Goal: Book appointment/travel/reservation

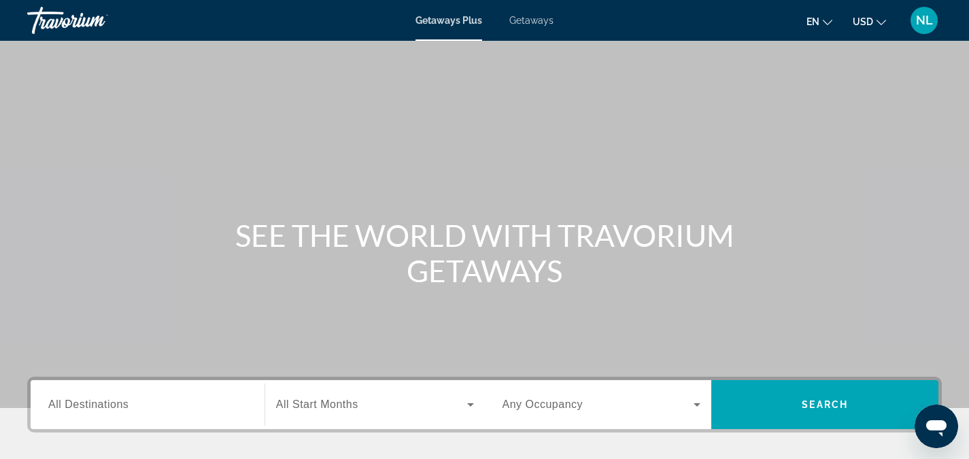
click at [84, 404] on span "All Destinations" at bounding box center [88, 405] width 80 height 12
click at [84, 404] on input "Destination All Destinations" at bounding box center [147, 405] width 199 height 16
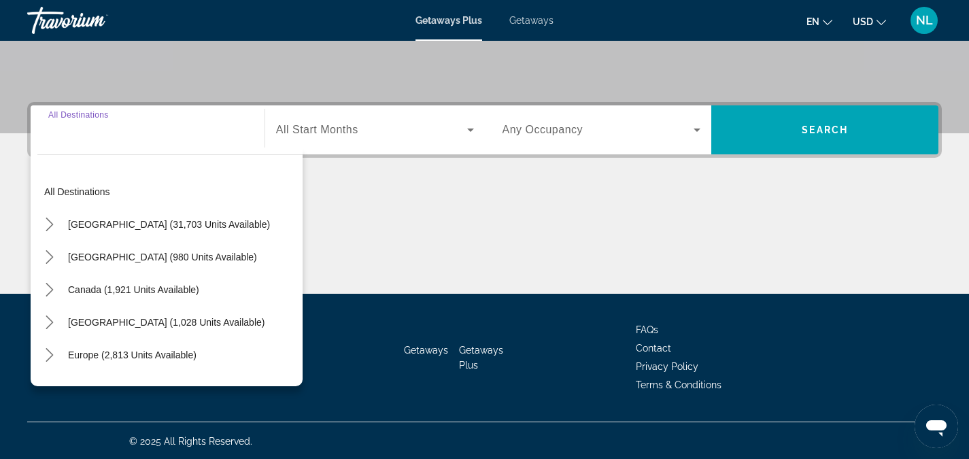
scroll to position [276, 0]
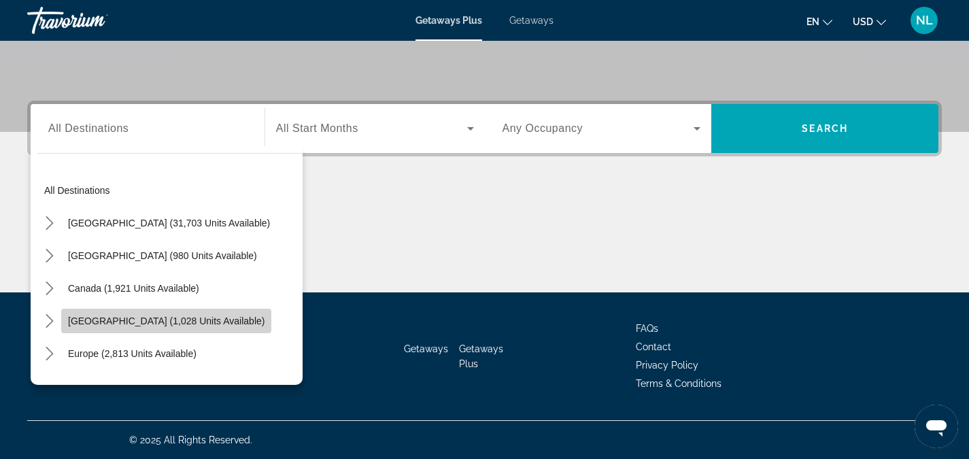
click at [117, 324] on span "Caribbean & Atlantic Islands (1,028 units available)" at bounding box center [166, 321] width 197 height 11
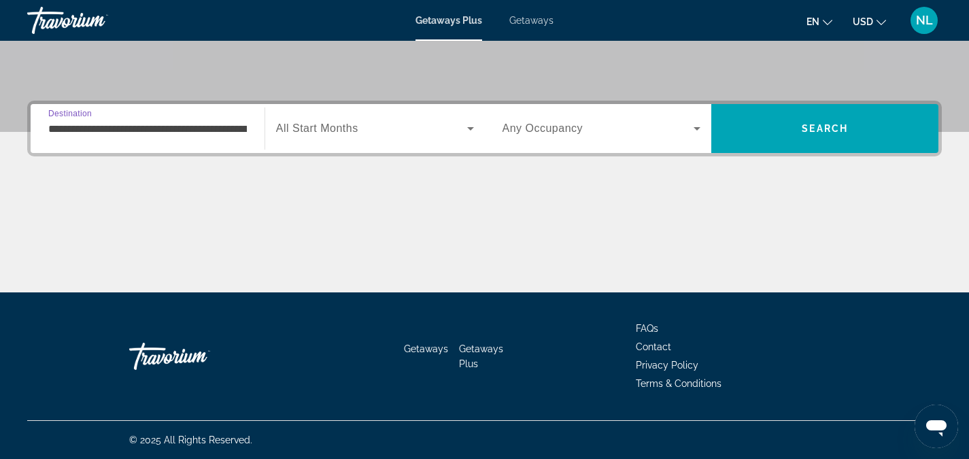
click at [115, 130] on input "**********" at bounding box center [147, 129] width 199 height 16
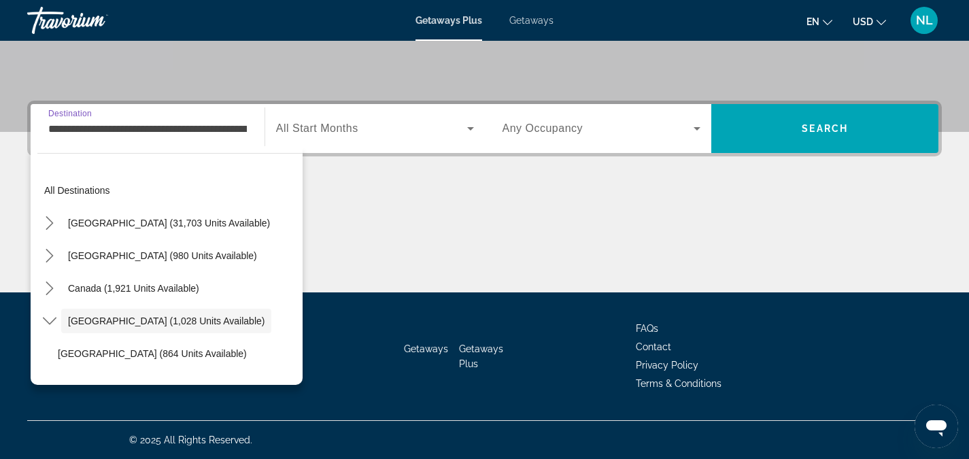
scroll to position [48, 0]
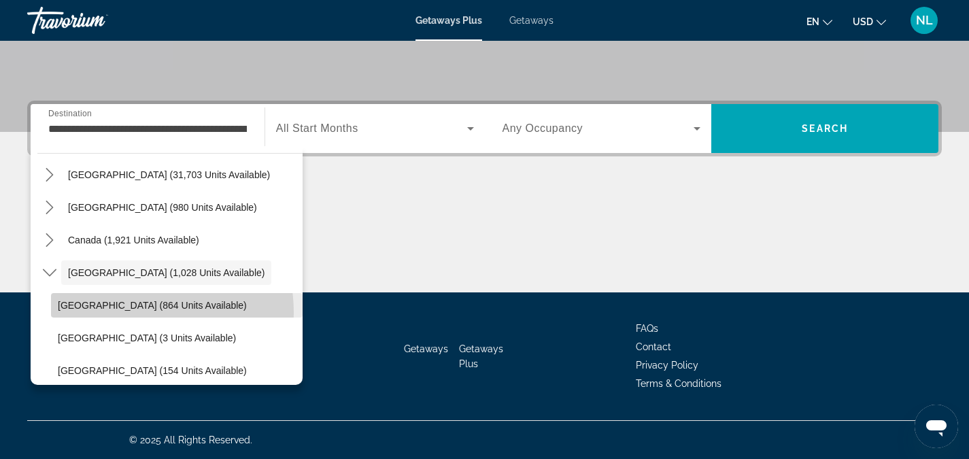
click at [124, 313] on span "Select destination: Bahamas (864 units available)" at bounding box center [177, 305] width 252 height 33
type input "**********"
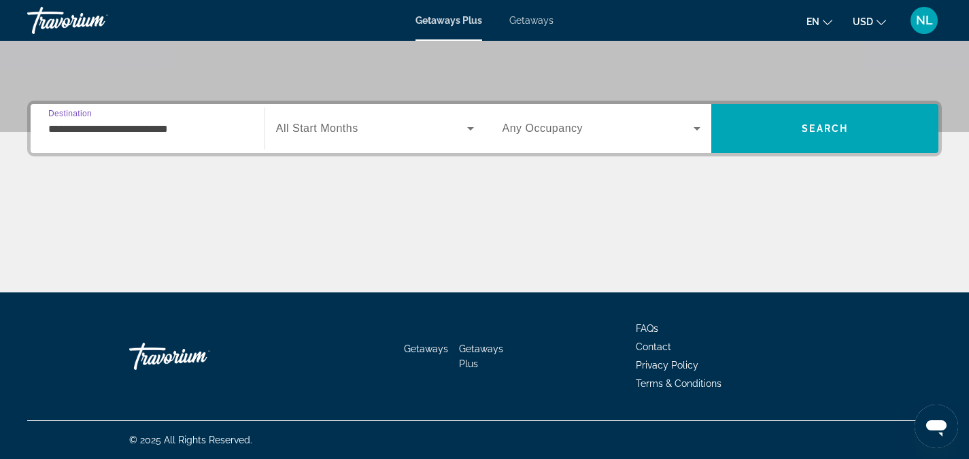
click at [181, 133] on input "**********" at bounding box center [147, 129] width 199 height 16
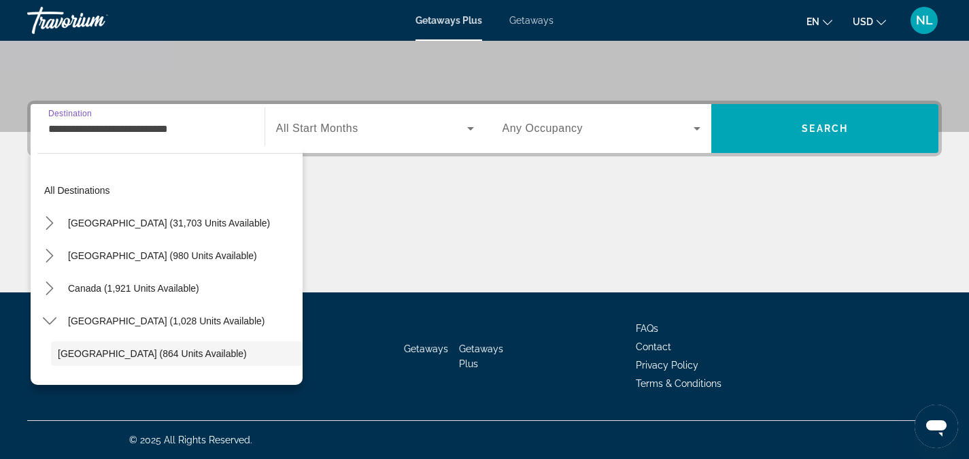
scroll to position [81, 0]
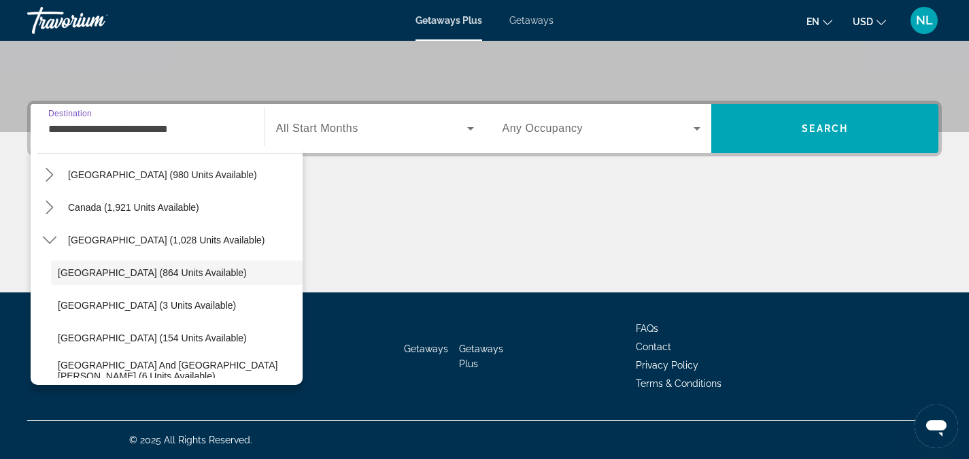
click at [318, 130] on span "All Start Months" at bounding box center [317, 128] width 82 height 12
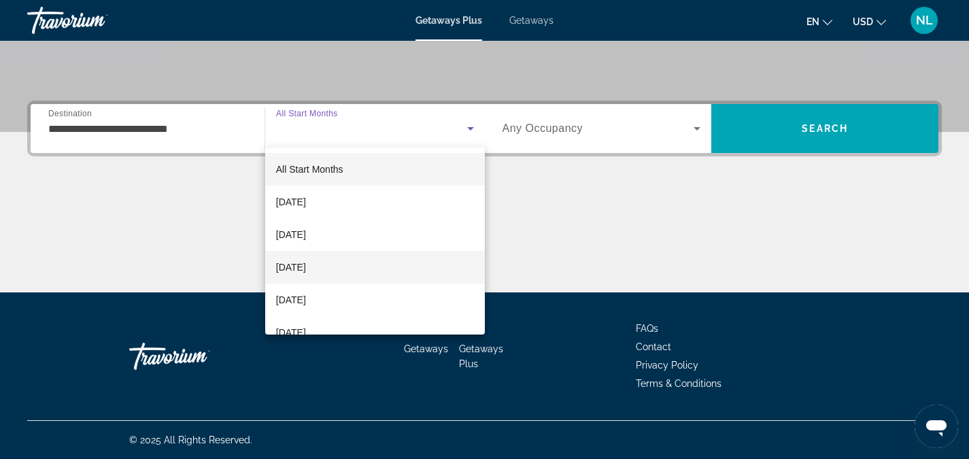
click at [306, 265] on span "December 2025" at bounding box center [291, 267] width 30 height 16
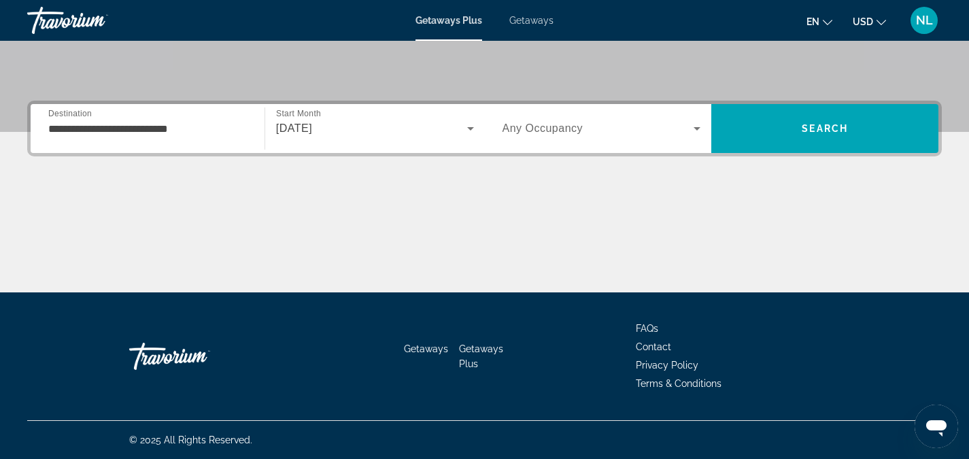
click at [549, 130] on span "Any Occupancy" at bounding box center [543, 128] width 81 height 12
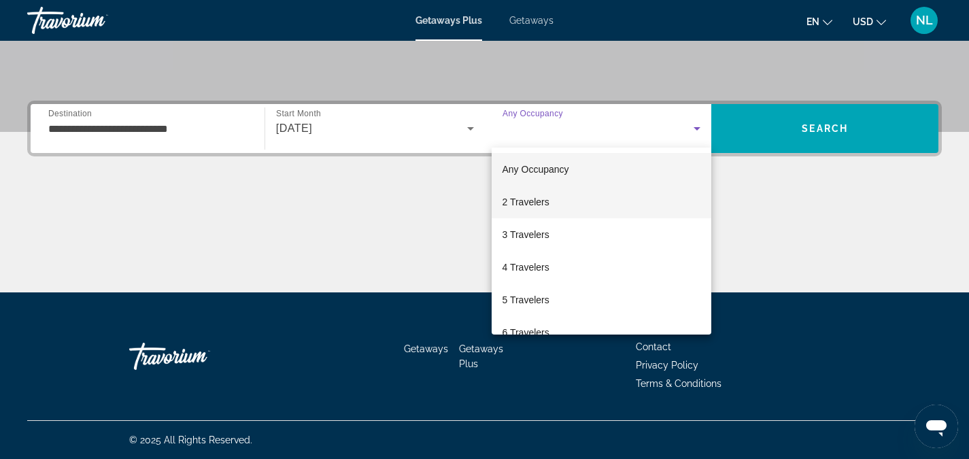
click at [541, 205] on span "2 Travelers" at bounding box center [526, 202] width 47 height 16
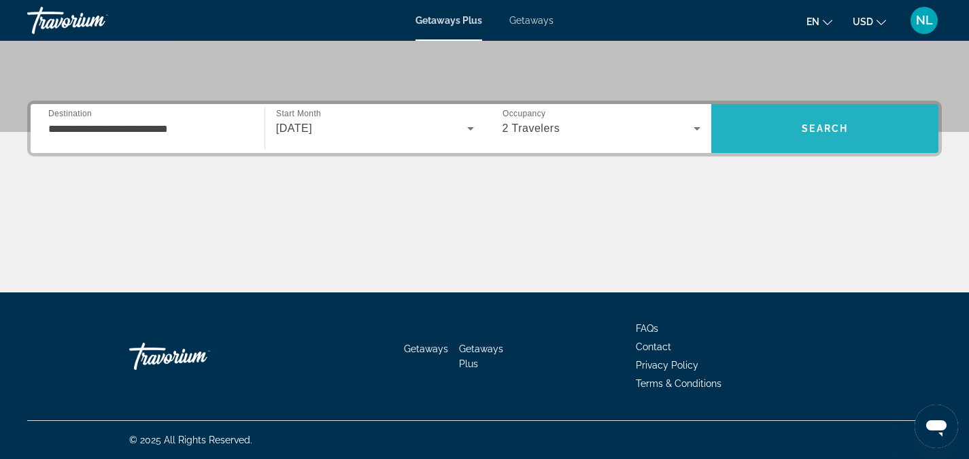
click at [754, 140] on span "Search" at bounding box center [825, 128] width 227 height 33
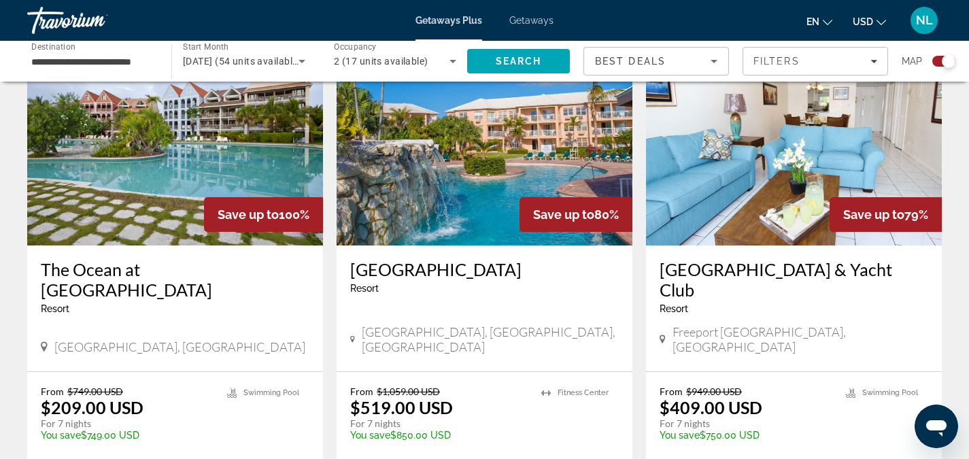
scroll to position [541, 0]
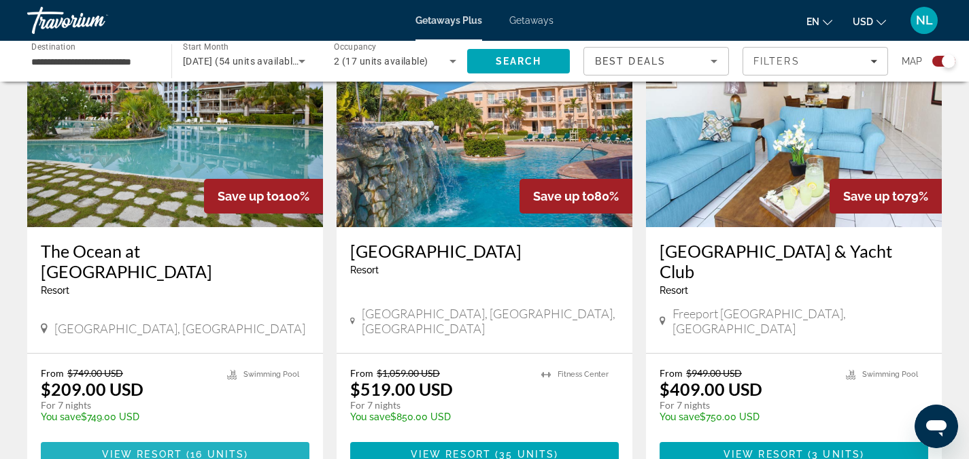
click at [175, 438] on span "Main content" at bounding box center [175, 454] width 269 height 33
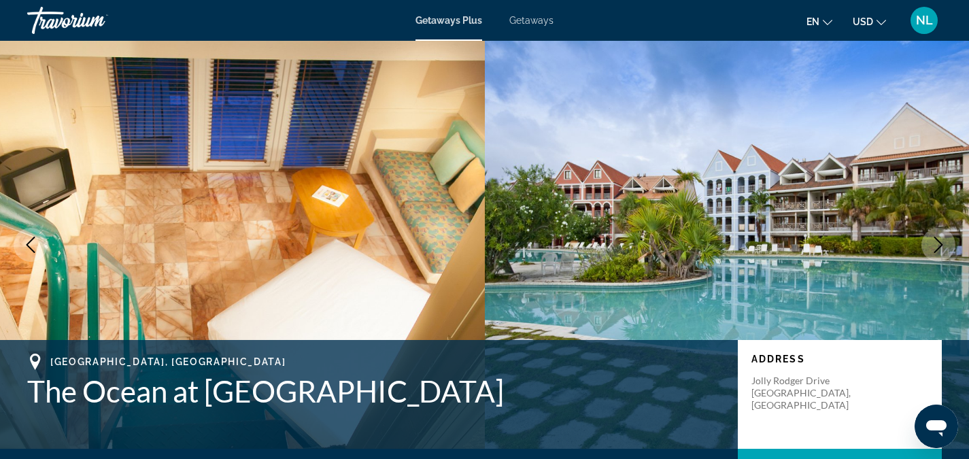
click at [937, 247] on icon "Next image" at bounding box center [939, 245] width 16 height 16
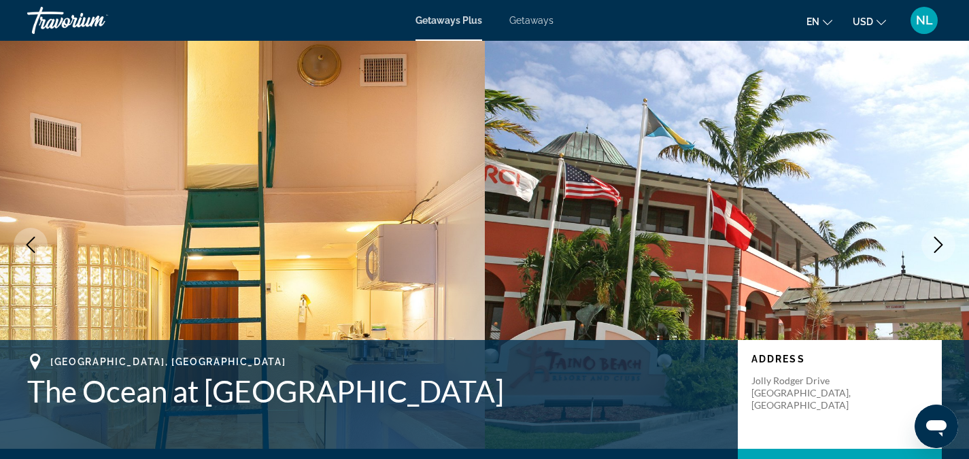
click at [939, 249] on icon "Next image" at bounding box center [939, 245] width 9 height 16
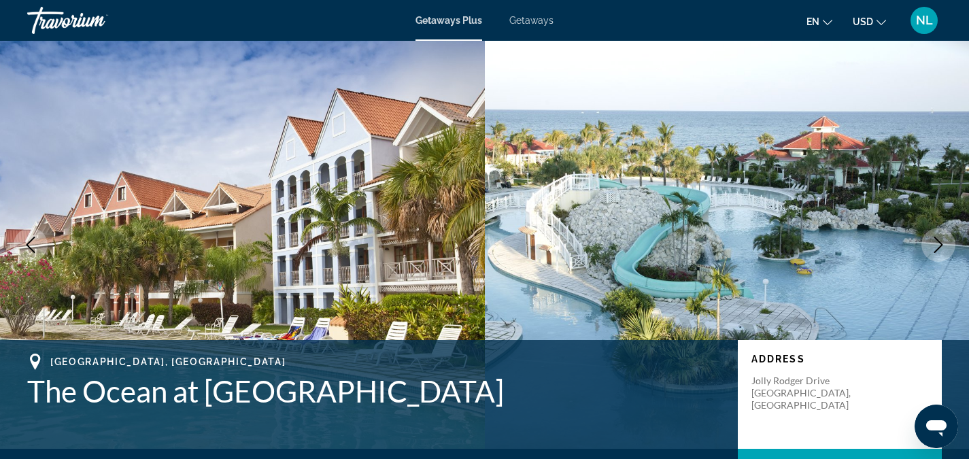
click at [939, 249] on icon "Next image" at bounding box center [939, 245] width 9 height 16
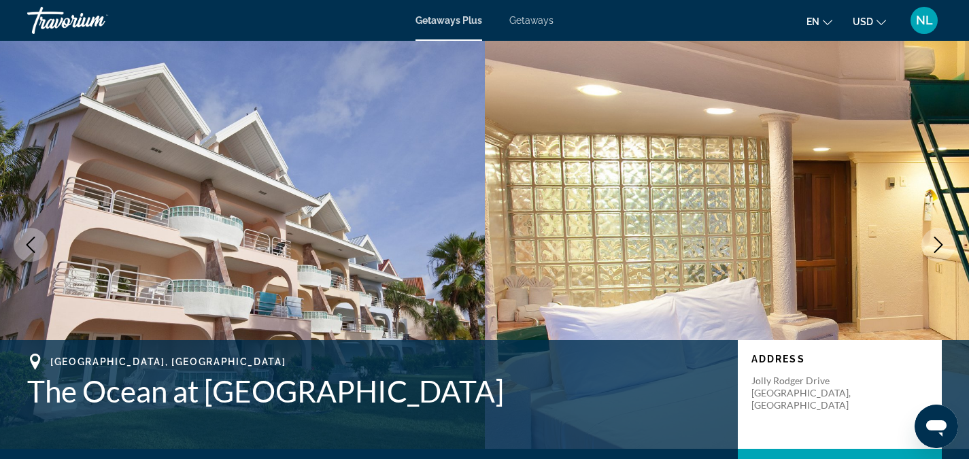
click at [939, 249] on icon "Next image" at bounding box center [939, 245] width 9 height 16
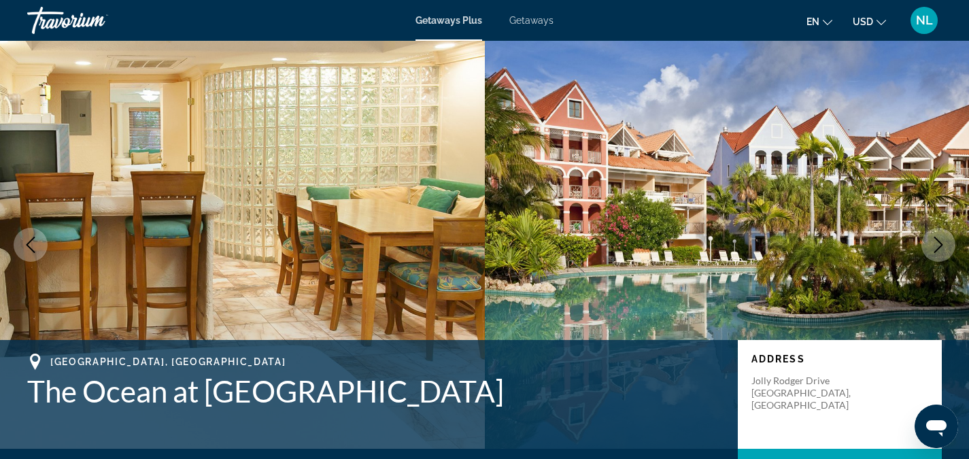
click at [940, 246] on icon "Next image" at bounding box center [939, 245] width 16 height 16
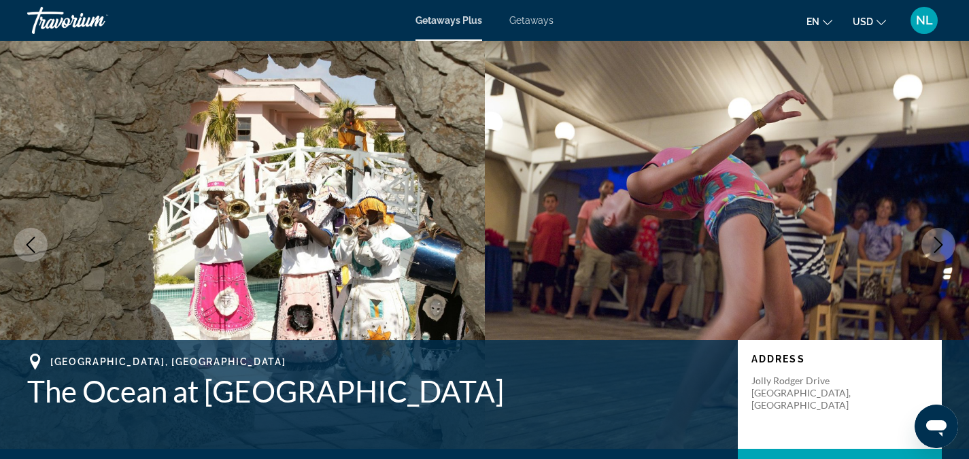
click at [940, 246] on icon "Next image" at bounding box center [939, 245] width 16 height 16
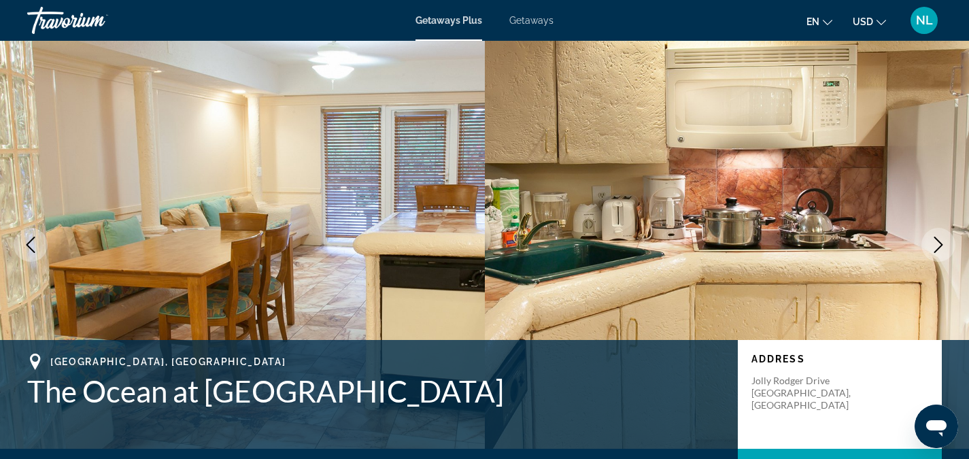
click at [940, 246] on icon "Next image" at bounding box center [939, 245] width 16 height 16
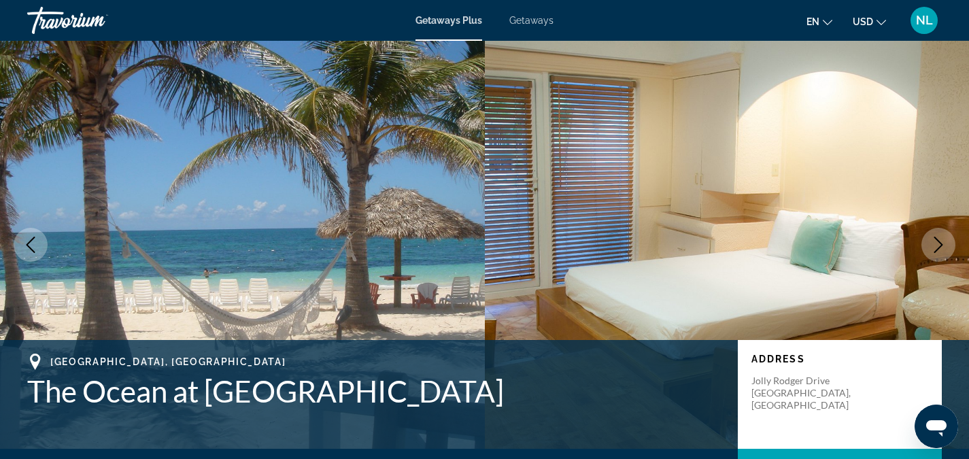
click at [940, 246] on icon "Next image" at bounding box center [939, 245] width 16 height 16
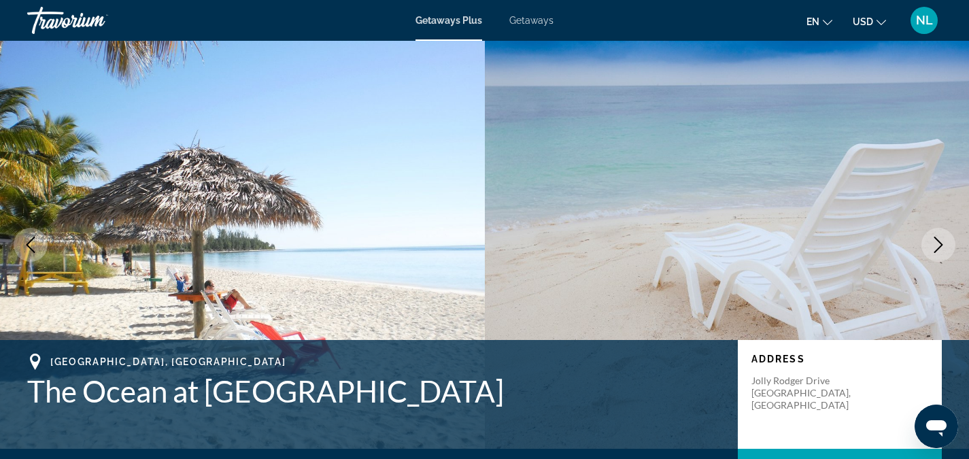
click at [940, 246] on icon "Next image" at bounding box center [939, 245] width 16 height 16
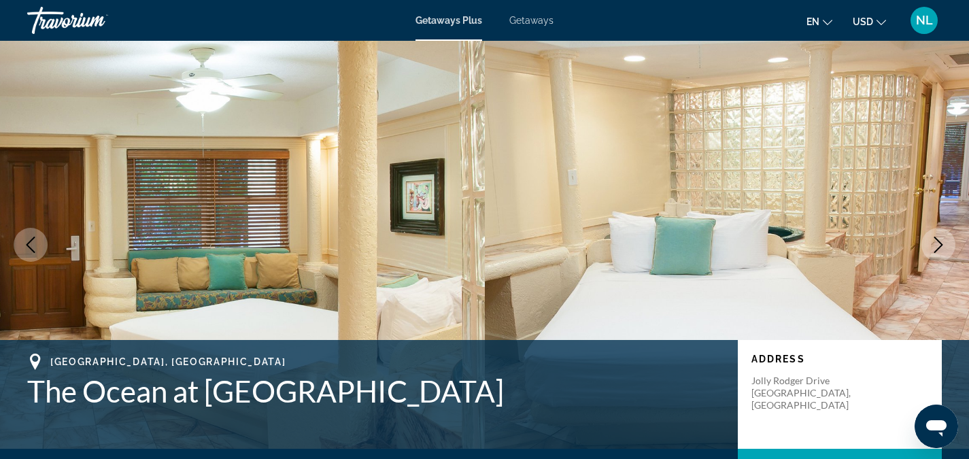
click at [940, 246] on icon "Next image" at bounding box center [939, 245] width 16 height 16
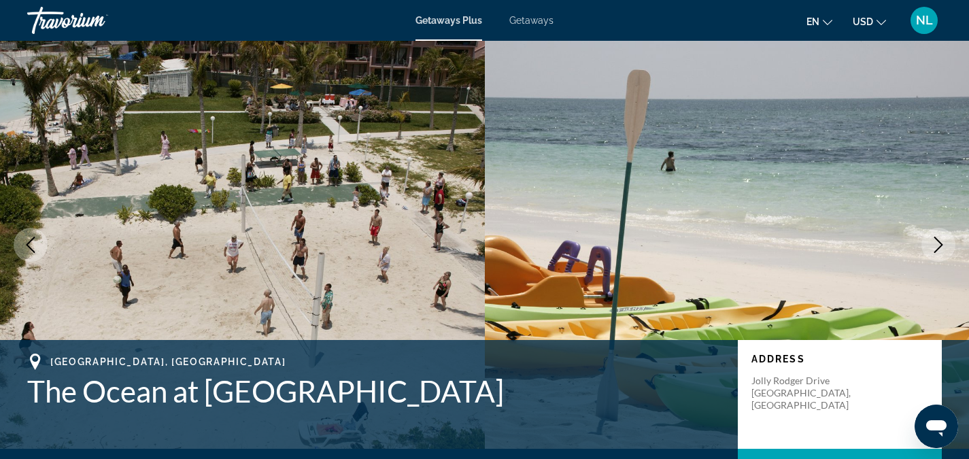
click at [940, 246] on icon "Next image" at bounding box center [939, 245] width 16 height 16
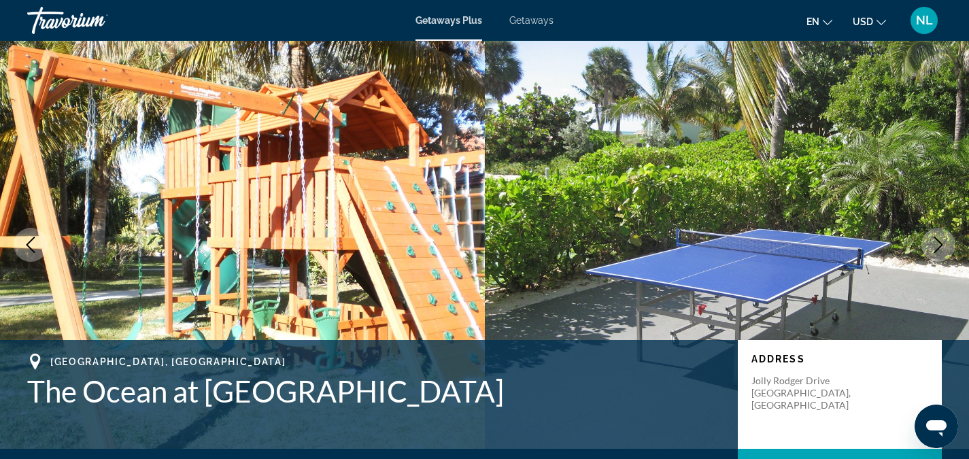
click at [940, 246] on icon "Next image" at bounding box center [939, 245] width 16 height 16
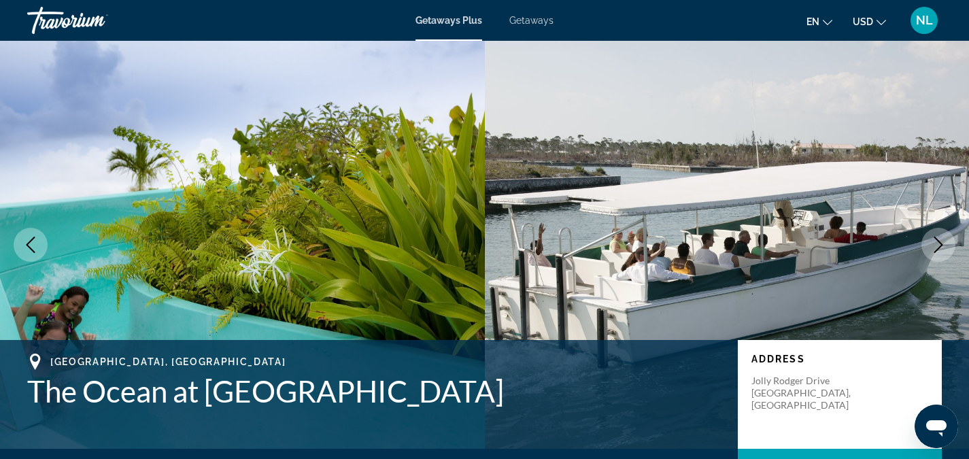
click at [940, 246] on icon "Next image" at bounding box center [939, 245] width 16 height 16
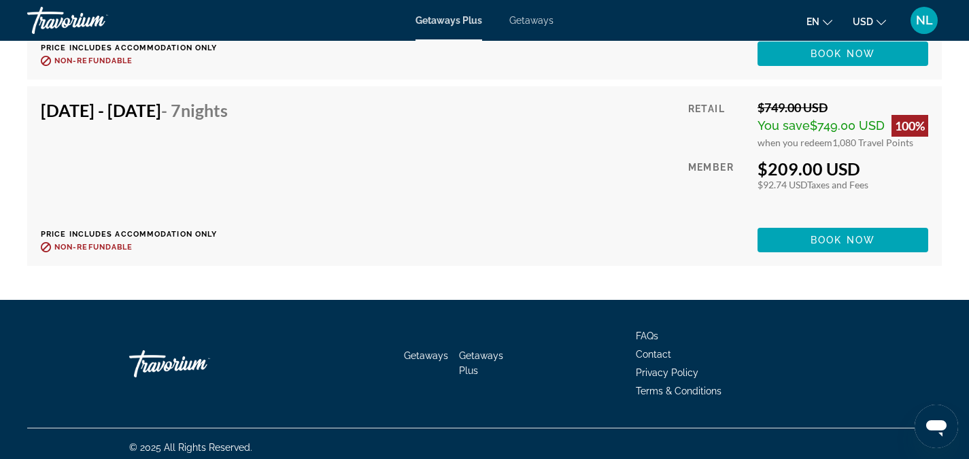
scroll to position [4070, 0]
